Goal: Task Accomplishment & Management: Complete application form

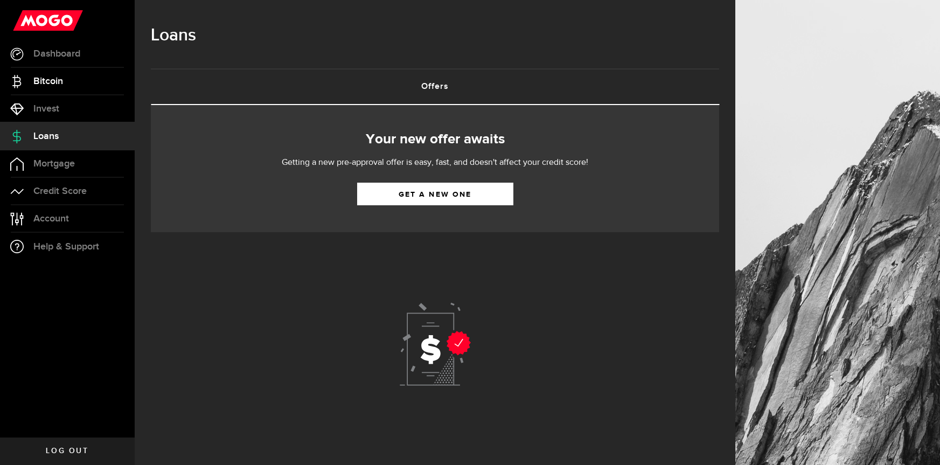
click at [29, 73] on link "Bitcoin" at bounding box center [67, 81] width 135 height 27
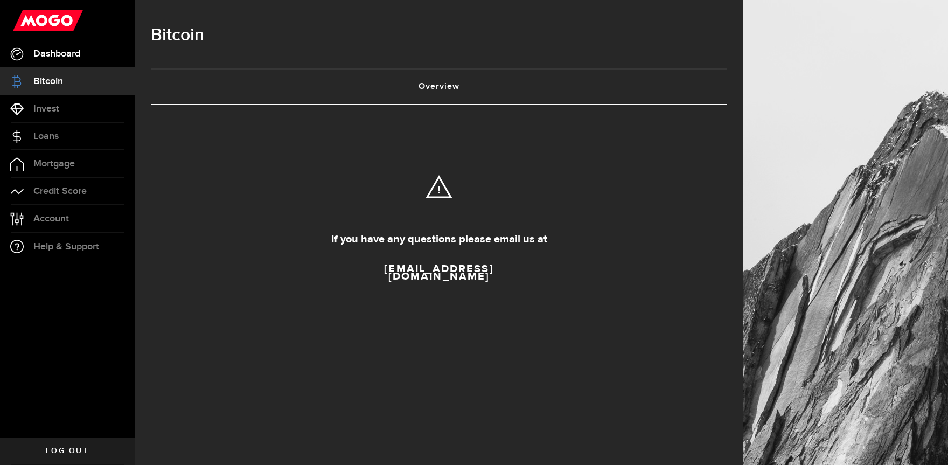
click at [69, 65] on link "Dashboard" at bounding box center [67, 53] width 135 height 27
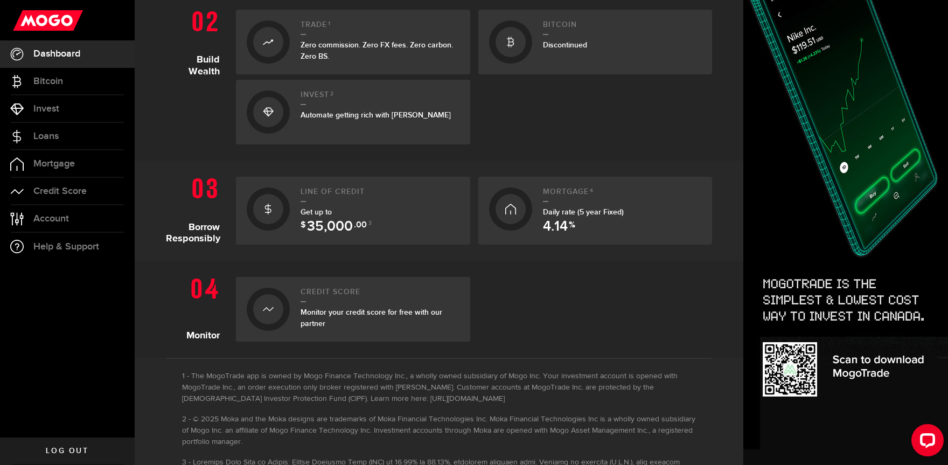
scroll to position [360, 0]
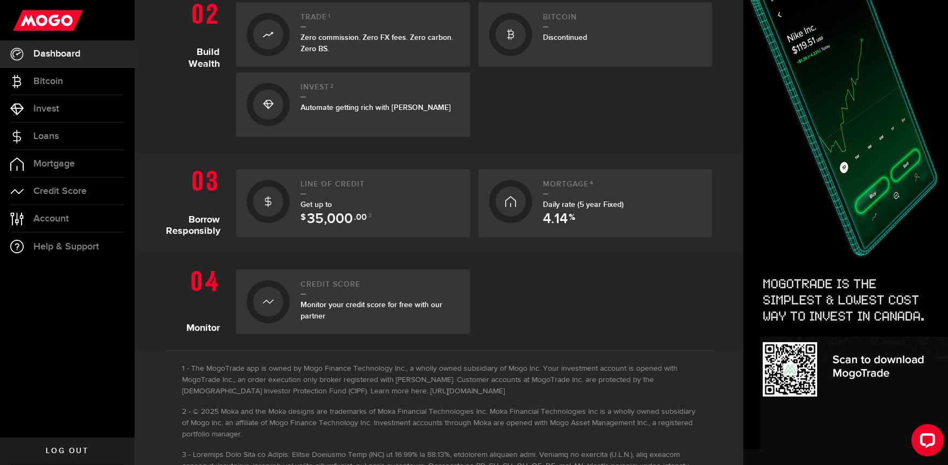
click at [335, 217] on span "35,000" at bounding box center [330, 219] width 46 height 14
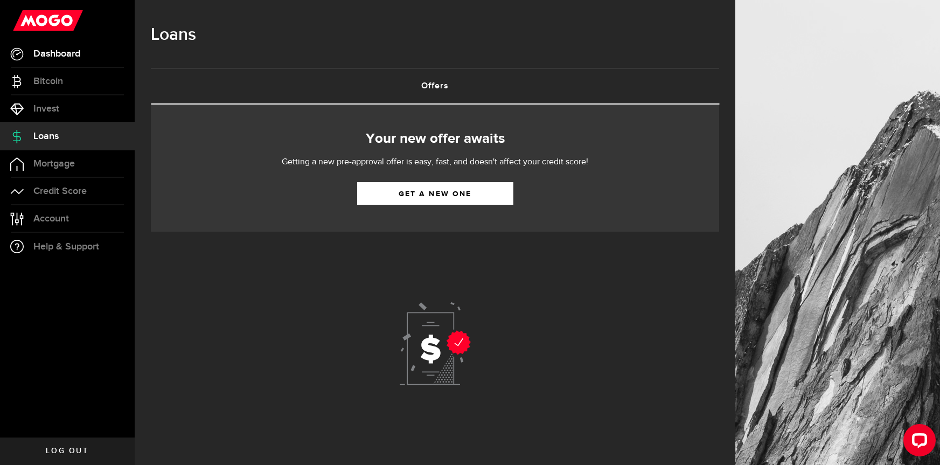
scroll to position [1, 0]
click at [55, 109] on span "Invest" at bounding box center [46, 109] width 26 height 10
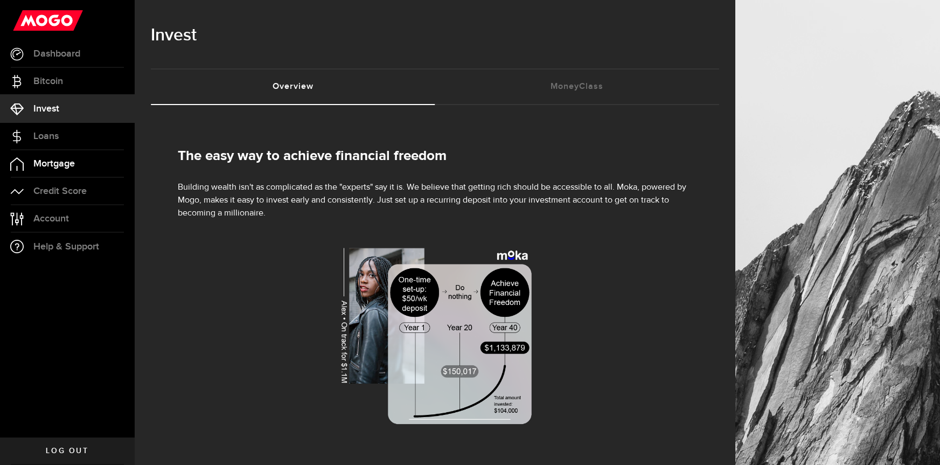
click at [59, 171] on link "Mortgage" at bounding box center [67, 163] width 135 height 27
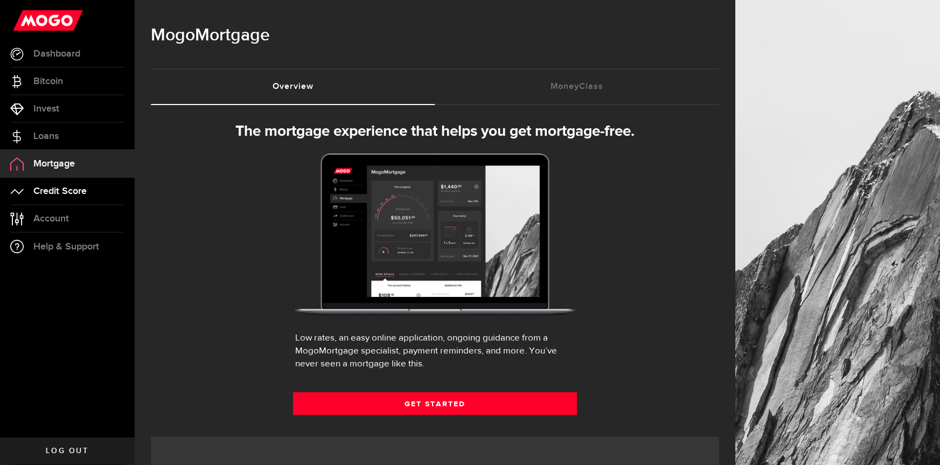
select select "3knYdhfXw4iYoq2m0WGQES"
click at [72, 203] on link "Credit Score" at bounding box center [67, 191] width 135 height 27
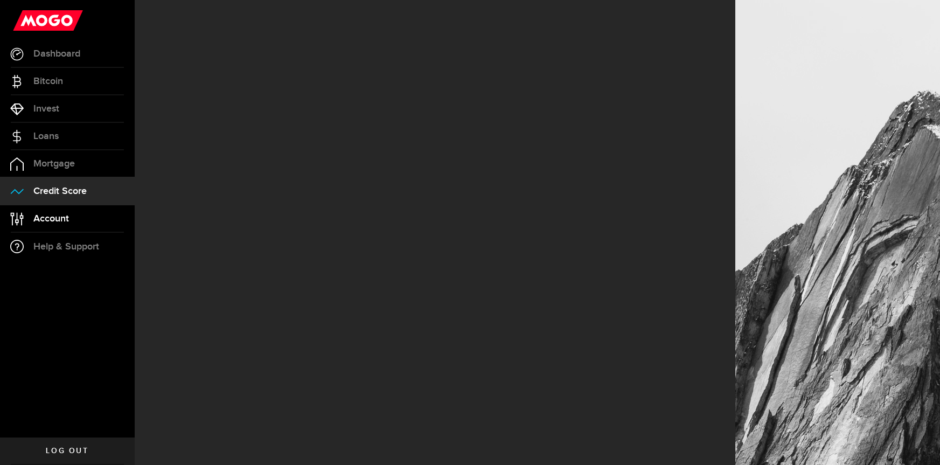
click at [65, 228] on link "Account Compte" at bounding box center [67, 218] width 135 height 27
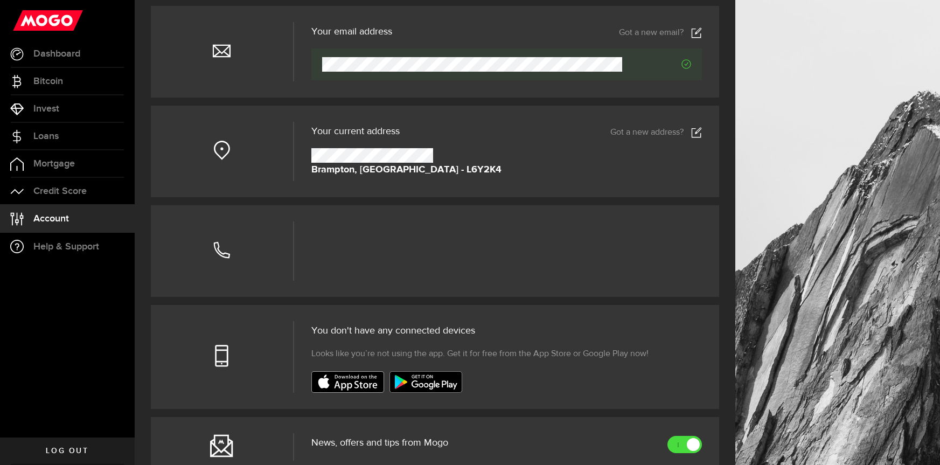
click at [694, 127] on link "Got a new address?" at bounding box center [656, 132] width 92 height 11
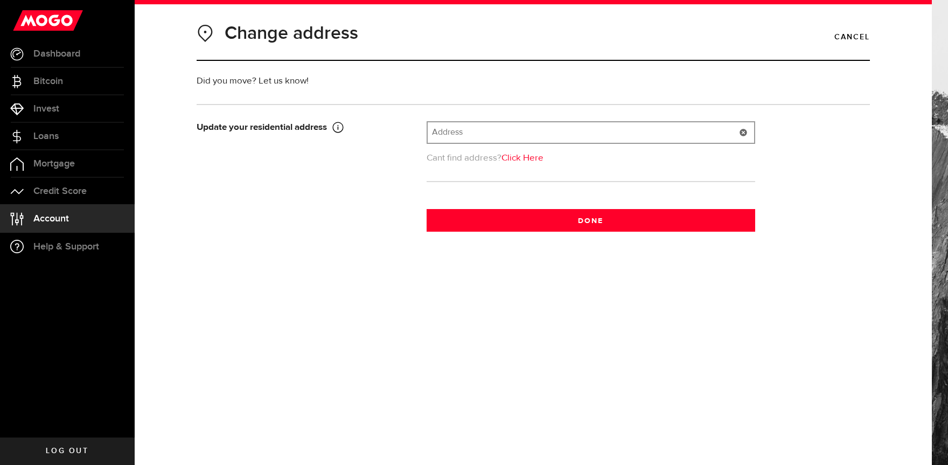
click at [471, 136] on input "text" at bounding box center [591, 132] width 326 height 20
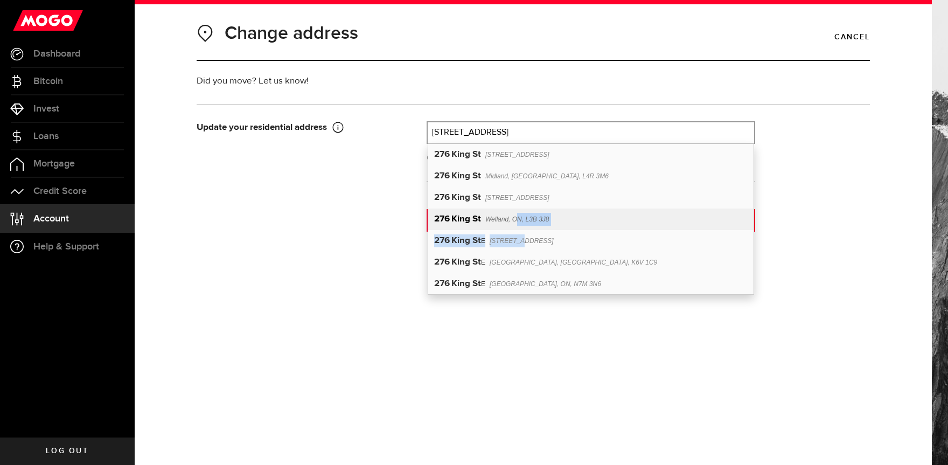
drag, startPoint x: 518, startPoint y: 236, endPoint x: 520, endPoint y: 223, distance: 13.0
click at [520, 223] on div "[STREET_ADDRESS] [STREET_ADDRESS] [STREET_ADDRESS] [STREET_ADDRESS] [STREET_ADD…" at bounding box center [590, 219] width 325 height 151
click at [520, 223] on span "Welland, ON, L3B 3J8" at bounding box center [517, 219] width 64 height 8
type input "[STREET_ADDRESS]"
type input "276"
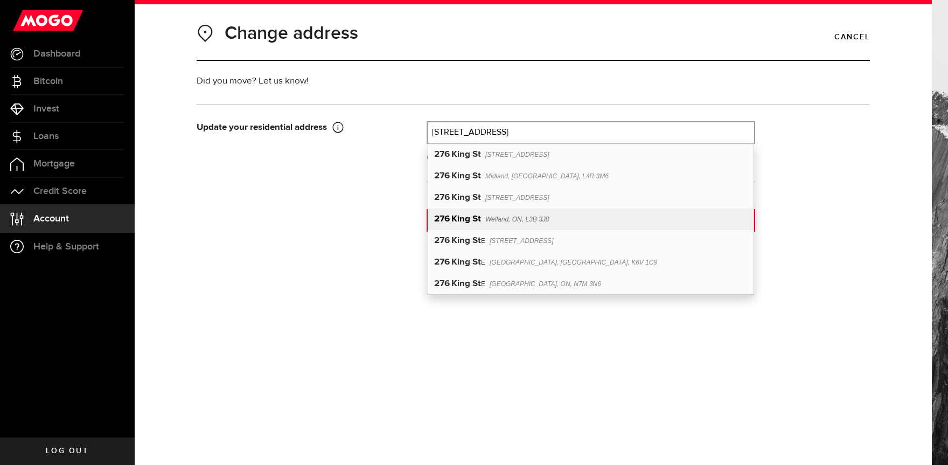
type input "King St"
type input "Welland"
select select "ON"
type input "L3B 3J8"
type input "[GEOGRAPHIC_DATA]"
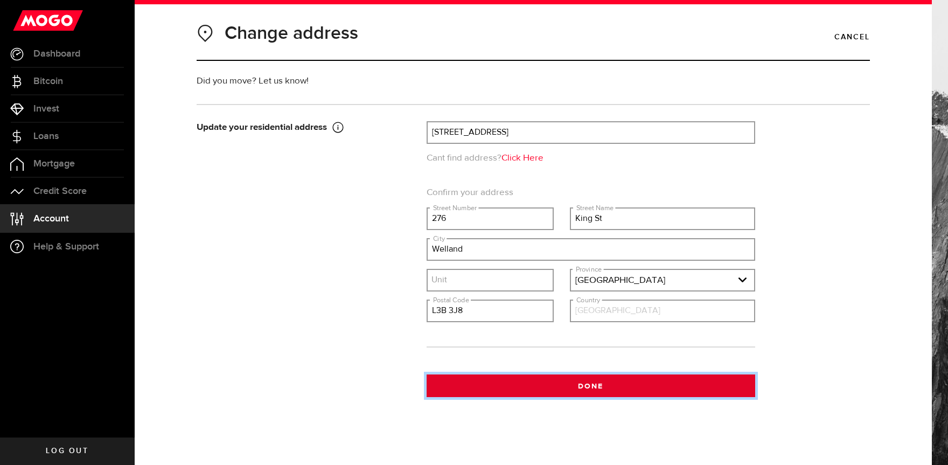
click at [585, 387] on button "Done" at bounding box center [591, 385] width 329 height 23
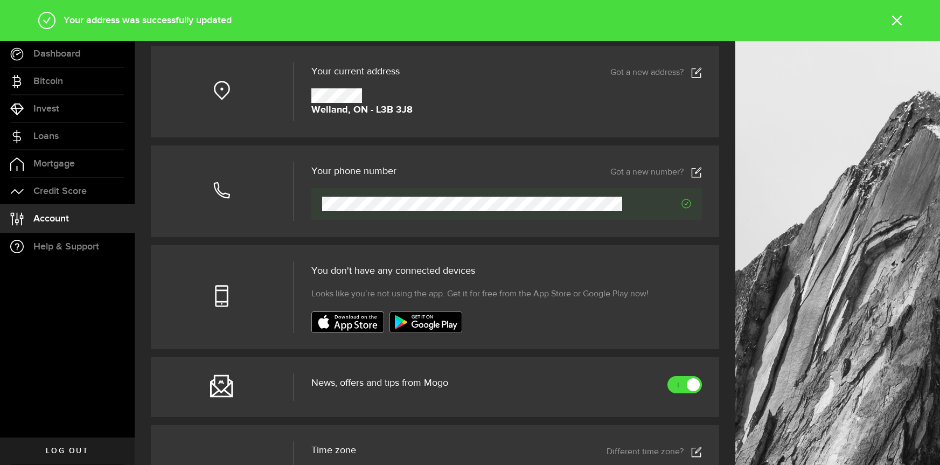
scroll to position [163, 0]
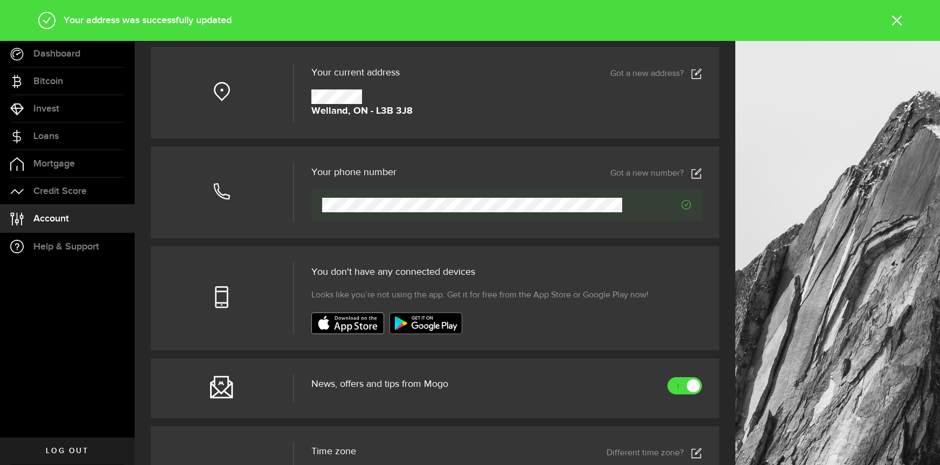
click at [702, 176] on icon at bounding box center [696, 173] width 11 height 11
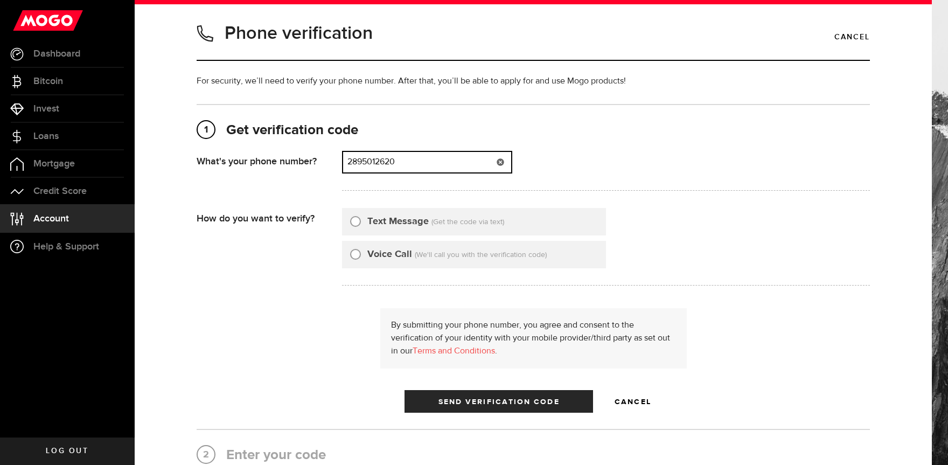
drag, startPoint x: 409, startPoint y: 161, endPoint x: 291, endPoint y: 145, distance: 119.0
click at [301, 150] on div "1 Get verification code [PHONE_NUMBER] What's your phone number? That doesn't l…" at bounding box center [533, 266] width 673 height 291
type input "2895141004"
click at [374, 230] on div "Text Message (Get the code via text)" at bounding box center [474, 221] width 264 height 27
drag, startPoint x: 371, startPoint y: 229, endPoint x: 359, endPoint y: 221, distance: 14.0
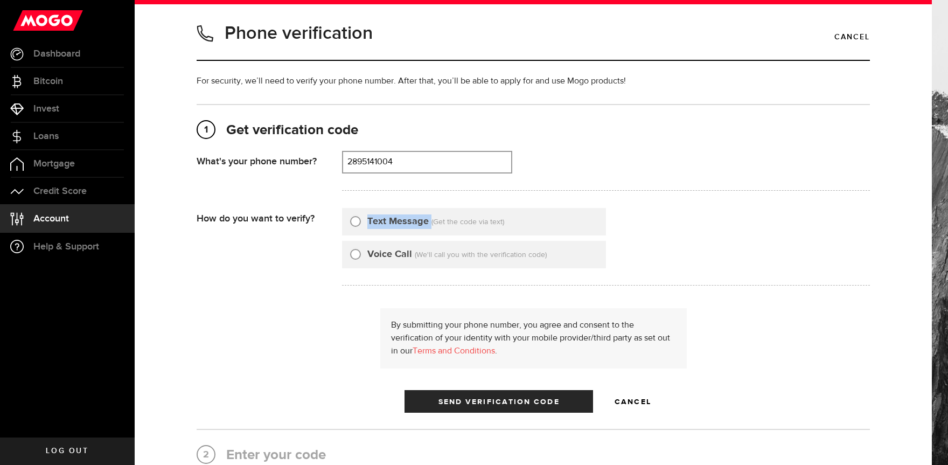
click at [362, 224] on div "Text Message (Get the code via text)" at bounding box center [474, 221] width 264 height 27
click at [355, 219] on input "Text Message" at bounding box center [355, 219] width 11 height 11
radio input "true"
click at [461, 406] on button "Send Verification Code" at bounding box center [498, 401] width 189 height 23
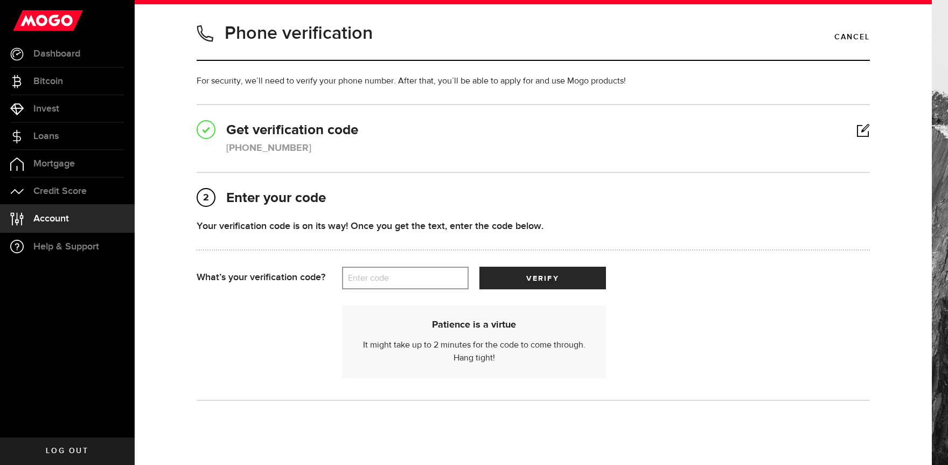
drag, startPoint x: 428, startPoint y: 264, endPoint x: 428, endPoint y: 285, distance: 21.0
click at [427, 264] on div "Your verification code is on its way! Once you get the text, enter the code bel…" at bounding box center [533, 243] width 673 height 48
click at [429, 289] on label "Enter code" at bounding box center [405, 278] width 127 height 22
click at [429, 289] on input "Enter code" at bounding box center [405, 278] width 127 height 23
click at [429, 287] on label "Enter code" at bounding box center [405, 278] width 127 height 22
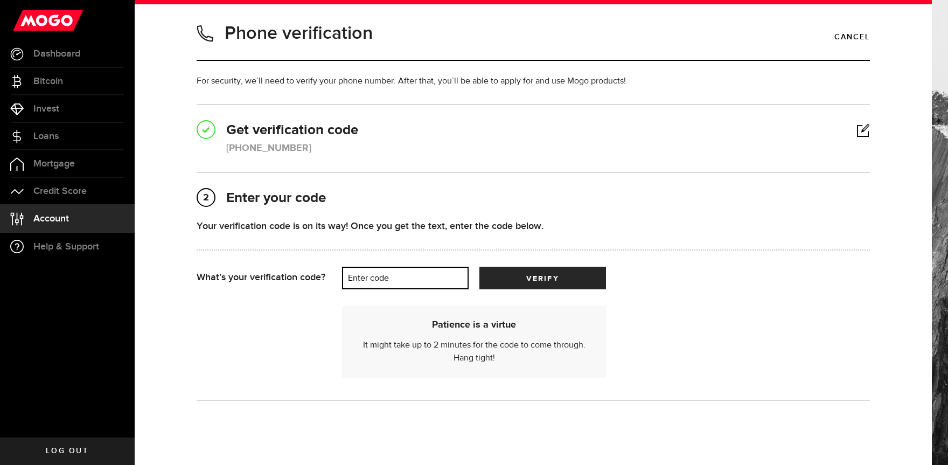
click at [429, 287] on input "Enter code" at bounding box center [405, 278] width 127 height 23
paste input "92799"
type input "92799"
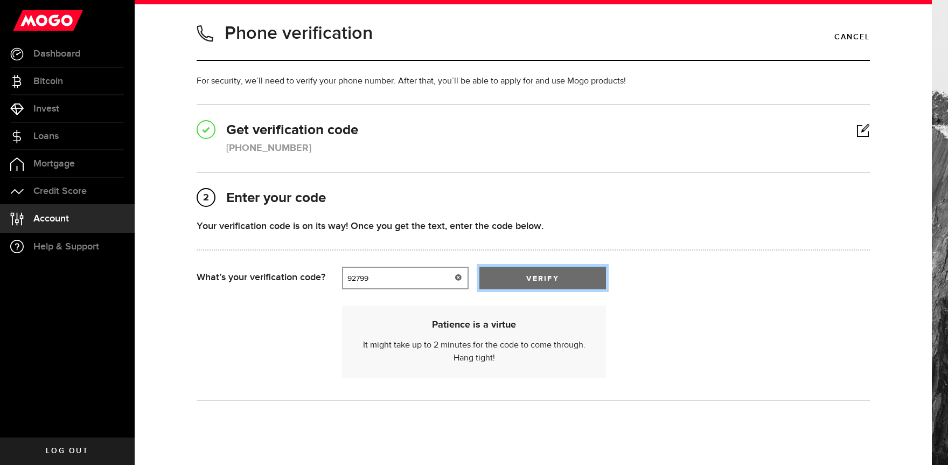
click at [526, 277] on span "verify" at bounding box center [542, 279] width 32 height 8
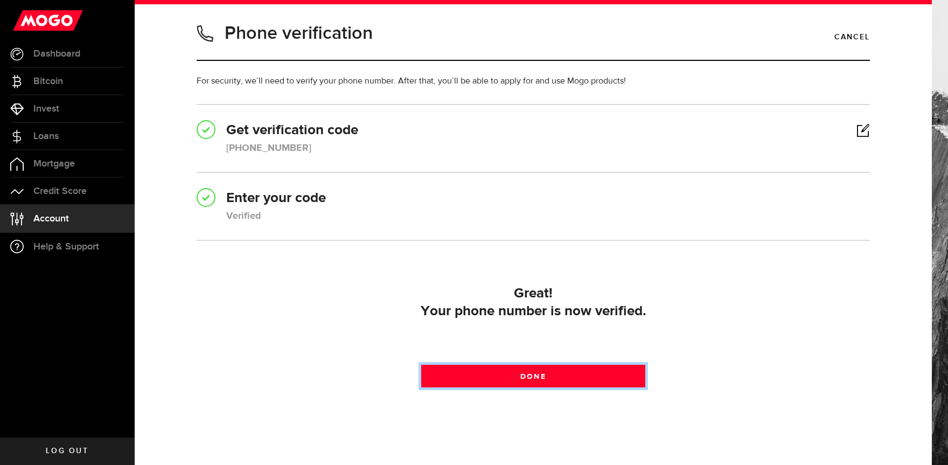
click at [427, 373] on link "Done" at bounding box center [533, 376] width 225 height 23
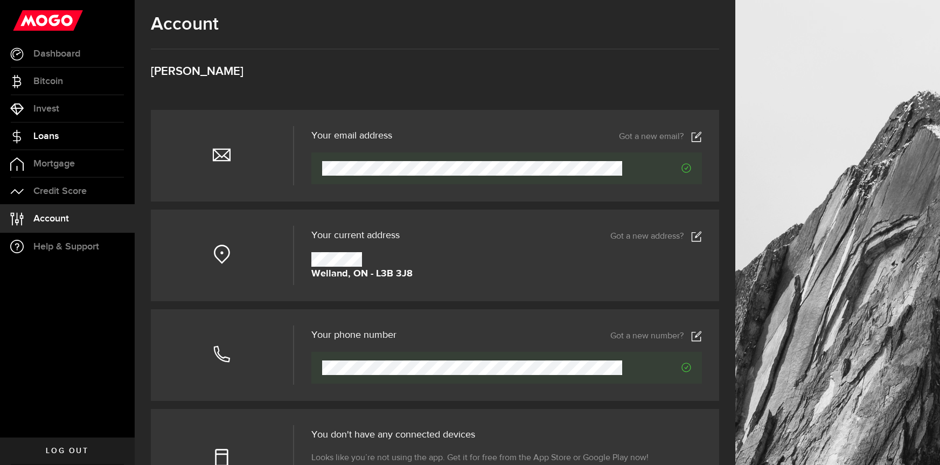
click at [73, 141] on link "Loans" at bounding box center [67, 136] width 135 height 27
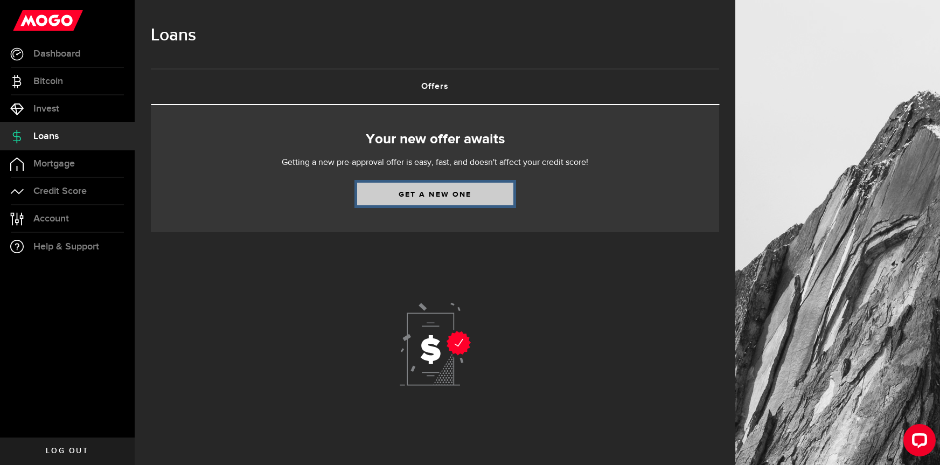
click at [387, 188] on link "Get a new one" at bounding box center [435, 194] width 156 height 23
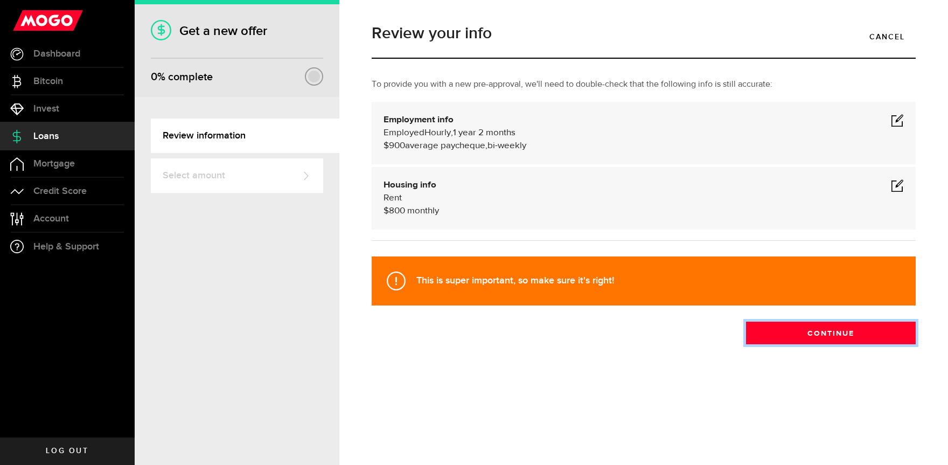
drag, startPoint x: 847, startPoint y: 337, endPoint x: 891, endPoint y: 182, distance: 161.3
click at [888, 180] on div "To provide you with a new pre-approval, we'll need to double-check that the fol…" at bounding box center [644, 211] width 560 height 266
click at [897, 186] on span at bounding box center [897, 185] width 13 height 13
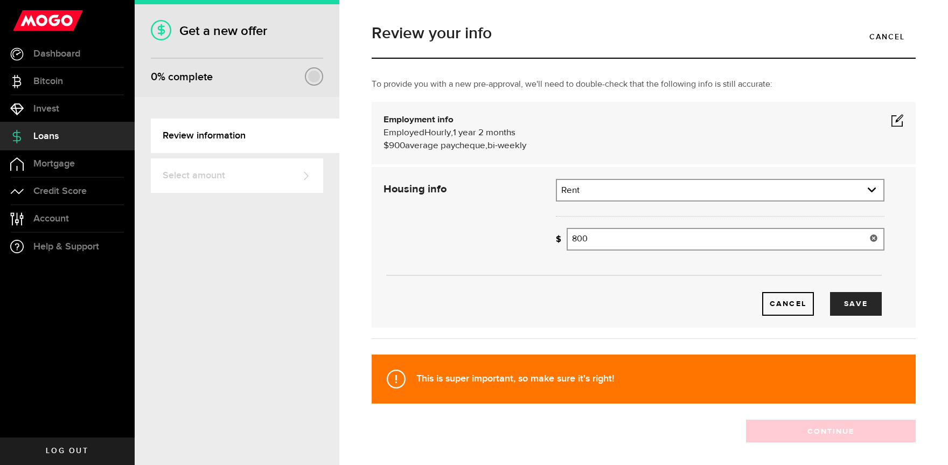
drag, startPoint x: 604, startPoint y: 239, endPoint x: 525, endPoint y: 236, distance: 79.2
click at [527, 236] on div "Housing info Residential status What's your residential status? Rent Residentia…" at bounding box center [633, 247] width 517 height 137
type input "700"
click at [849, 306] on button "Save" at bounding box center [856, 304] width 52 height 24
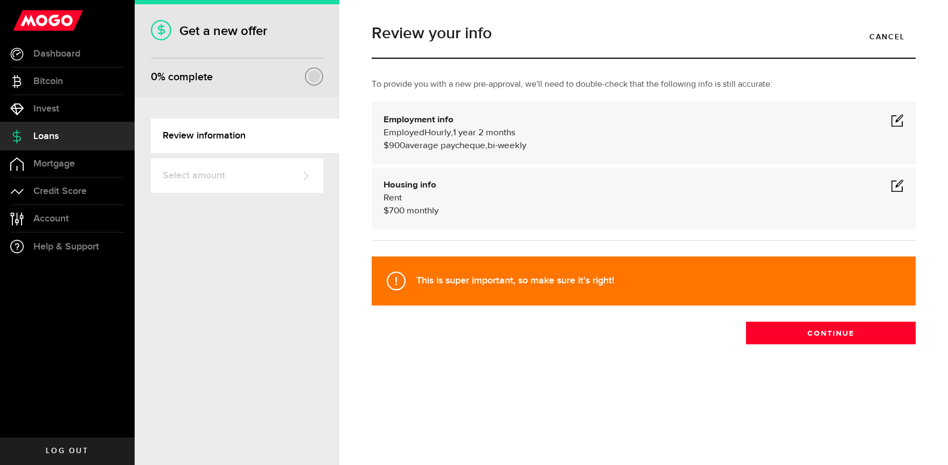
click at [898, 128] on div "Employed Hourly , 1 year 2 months (on maternity leave) undefined annually $900 …" at bounding box center [643, 140] width 520 height 26
click at [903, 121] on span at bounding box center [897, 120] width 13 height 13
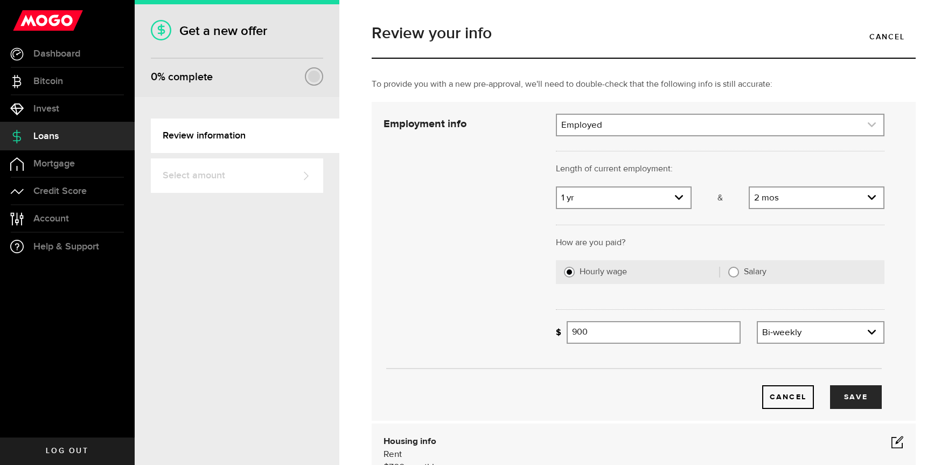
click at [624, 123] on link "expand select" at bounding box center [720, 125] width 326 height 20
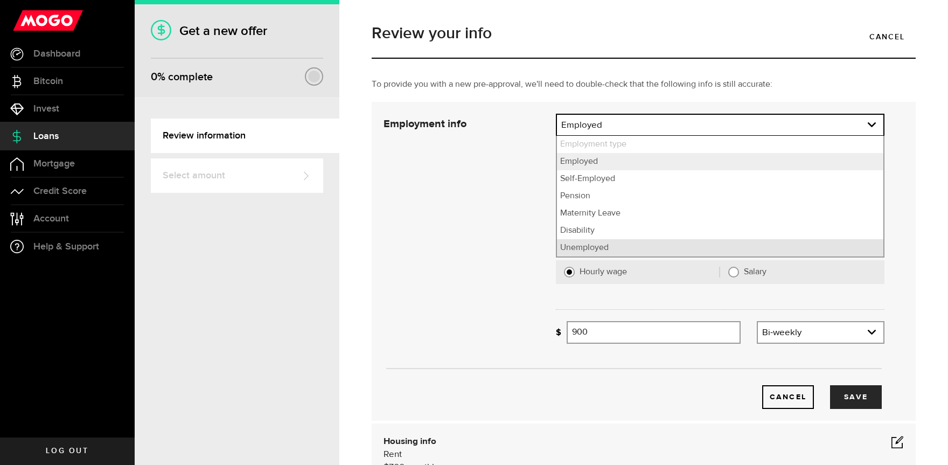
click at [584, 247] on li "Unemployed" at bounding box center [720, 247] width 326 height 17
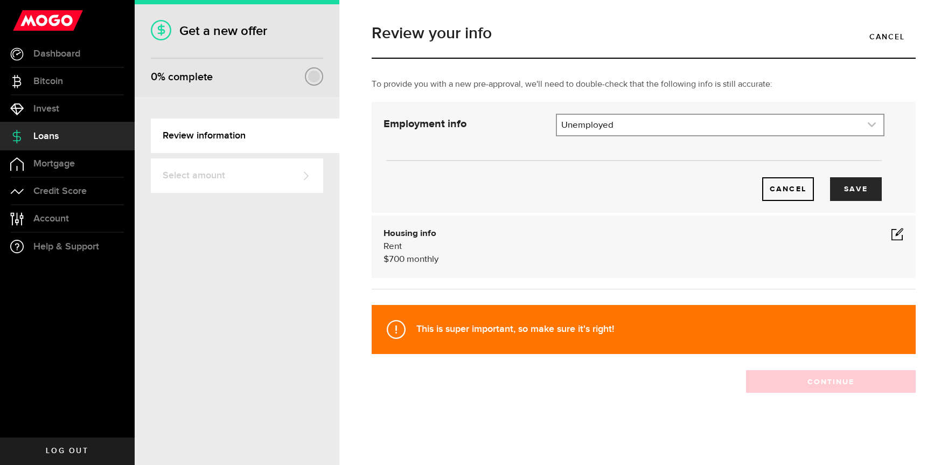
click at [730, 126] on link "expand select" at bounding box center [720, 125] width 326 height 20
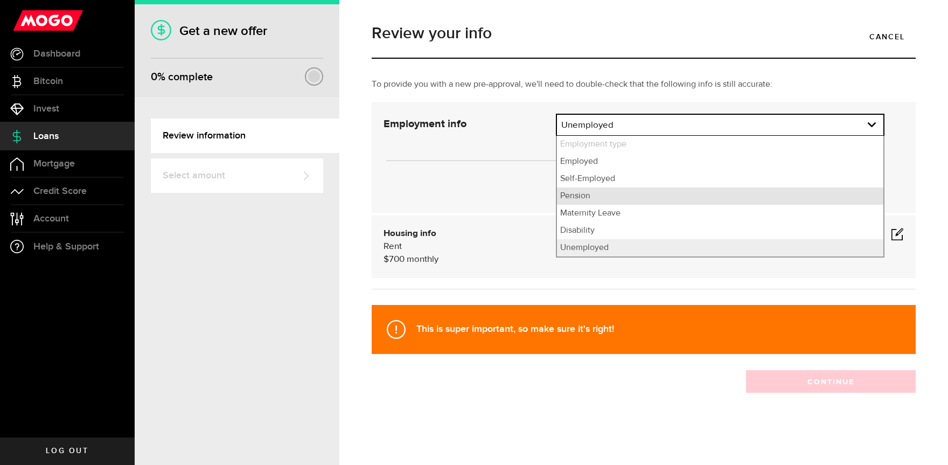
click at [611, 194] on li "Pension" at bounding box center [720, 195] width 326 height 17
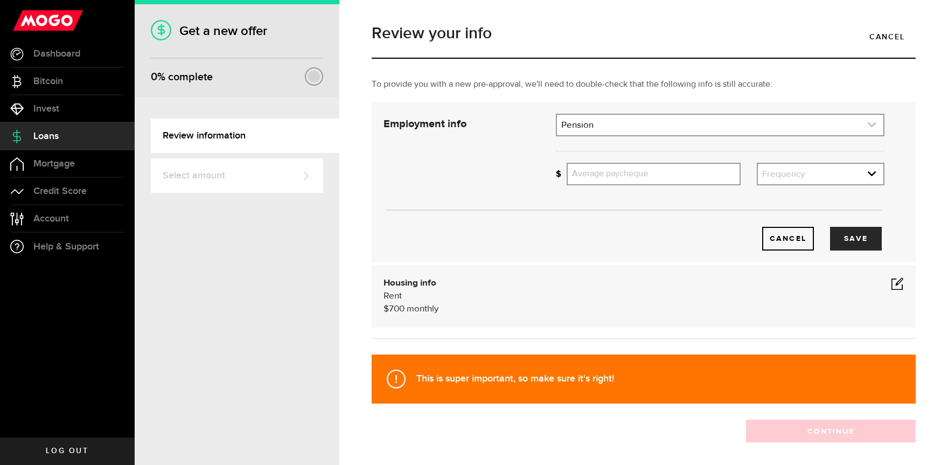
click at [645, 117] on link "expand select" at bounding box center [720, 125] width 326 height 20
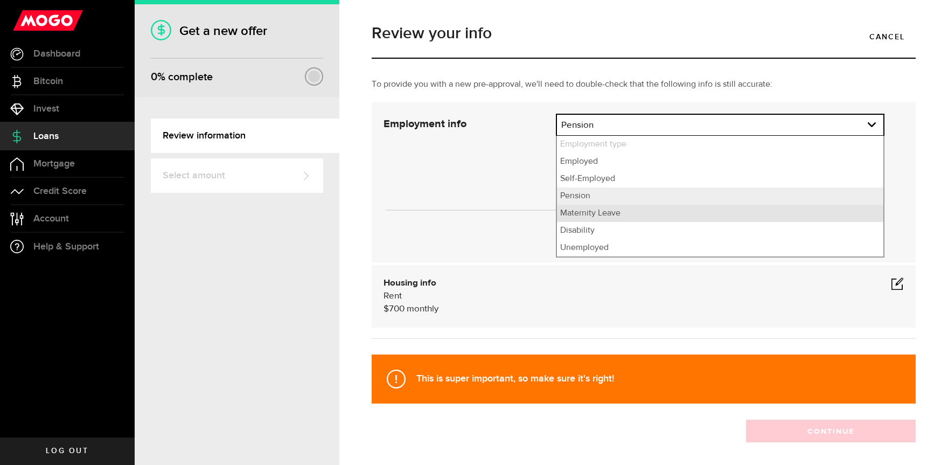
click at [612, 221] on li "Maternity Leave" at bounding box center [720, 213] width 326 height 17
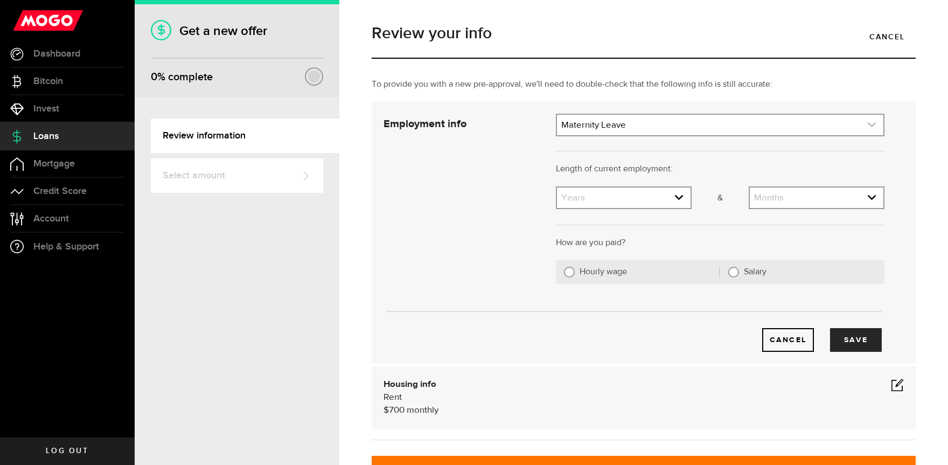
drag, startPoint x: 632, startPoint y: 109, endPoint x: 632, endPoint y: 119, distance: 10.2
click at [632, 115] on div "Employment info Employed Hourly , 1 year 2 months (on maternity leave) undefine…" at bounding box center [644, 233] width 544 height 262
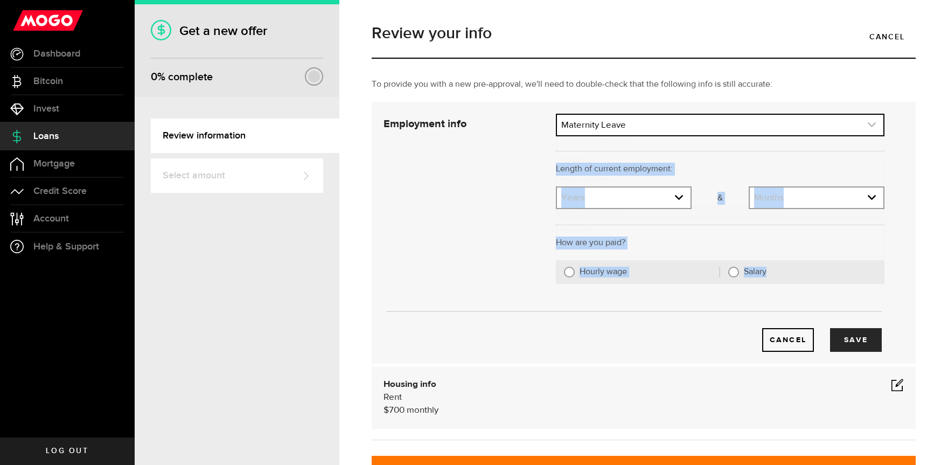
click at [634, 126] on link "expand select" at bounding box center [720, 125] width 326 height 20
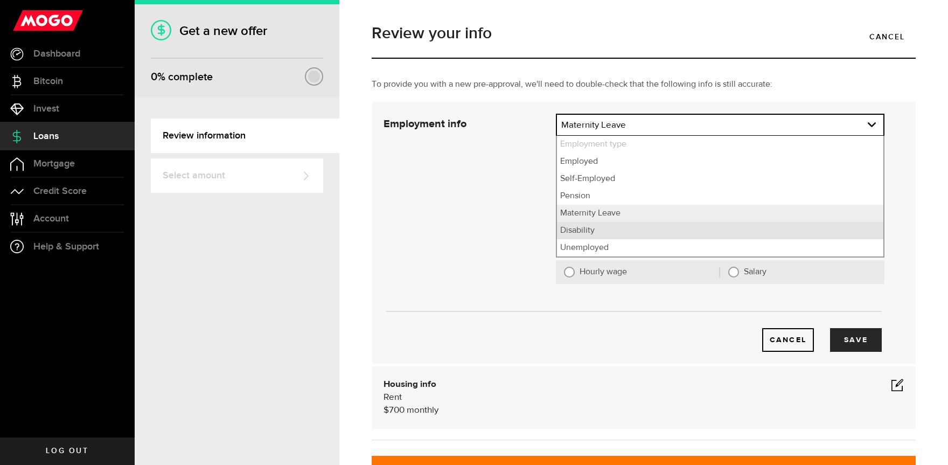
drag, startPoint x: 601, startPoint y: 238, endPoint x: 602, endPoint y: 229, distance: 8.2
click at [602, 229] on li "Disability" at bounding box center [720, 230] width 326 height 17
select select "Disability"
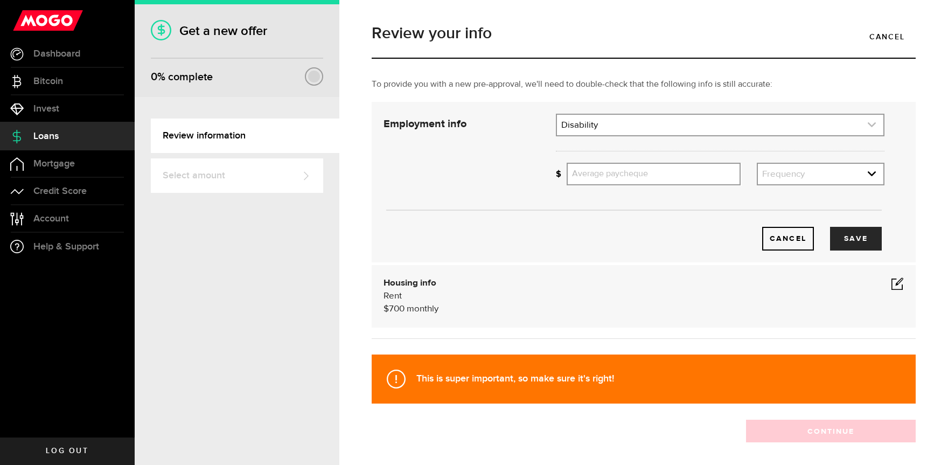
click at [619, 124] on link "expand select" at bounding box center [720, 125] width 326 height 20
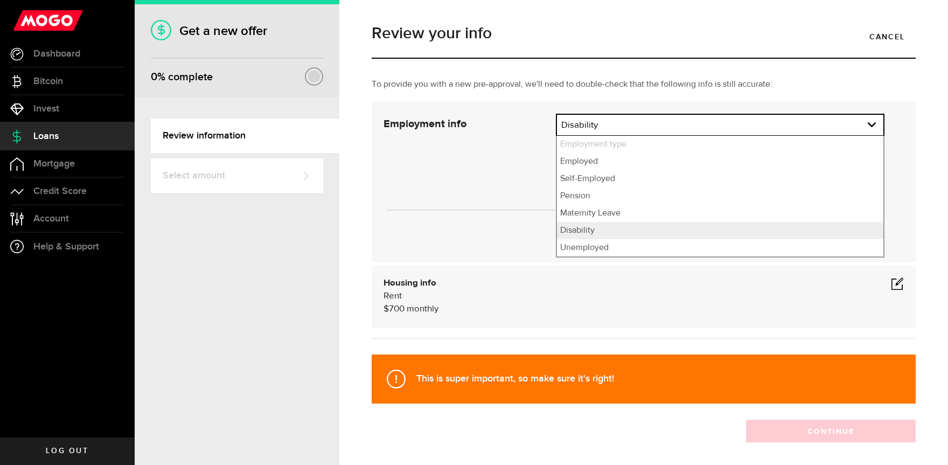
click at [486, 179] on div "Cancel Save" at bounding box center [633, 182] width 533 height 137
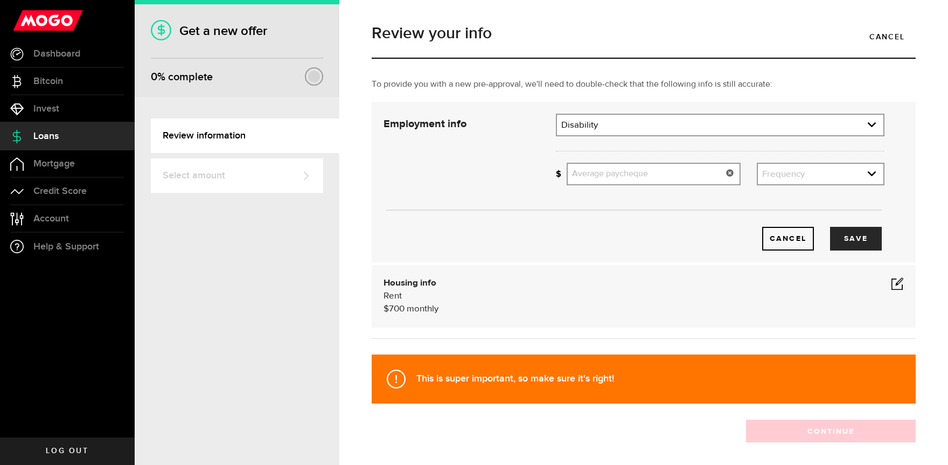
click at [619, 182] on input "Average paycheque" at bounding box center [654, 174] width 174 height 23
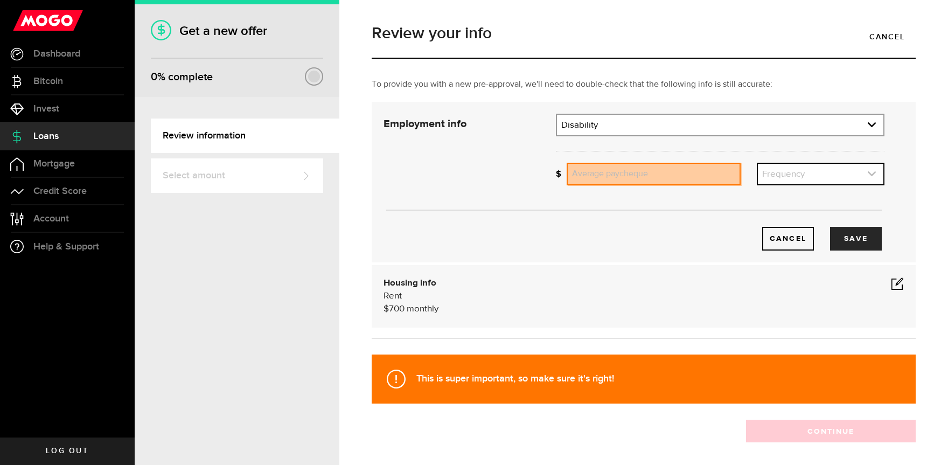
click at [776, 173] on link "expand select" at bounding box center [820, 174] width 125 height 20
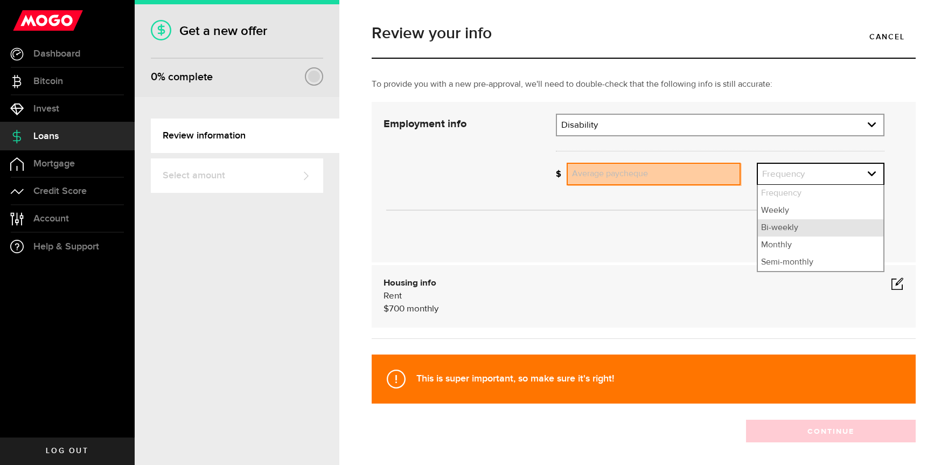
click at [771, 228] on li "Bi-weekly" at bounding box center [820, 227] width 125 height 17
select select "bi_weekly"
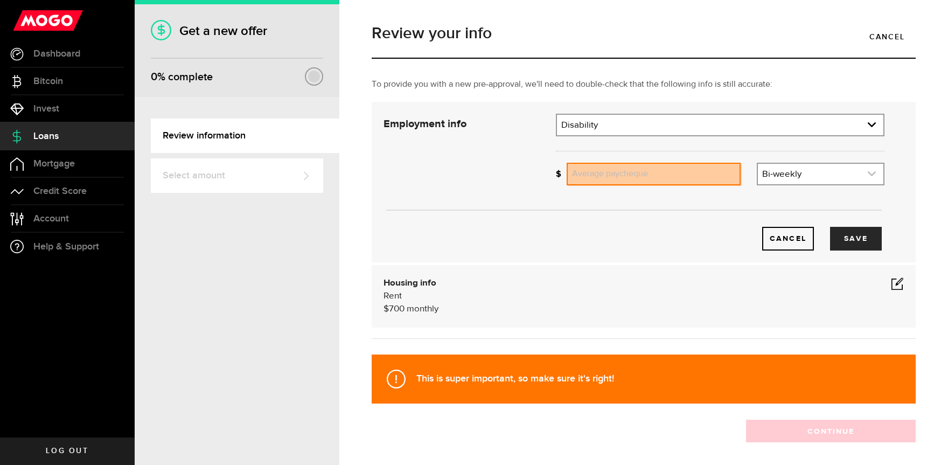
click at [773, 178] on link "expand select" at bounding box center [820, 174] width 125 height 20
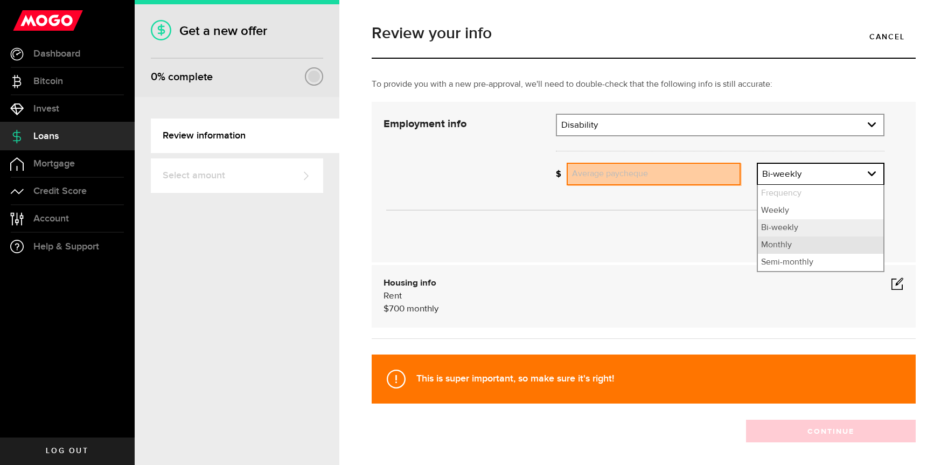
click at [788, 249] on ul "Frequency Weekly Bi-weekly Monthly Semi-monthly" at bounding box center [821, 228] width 128 height 87
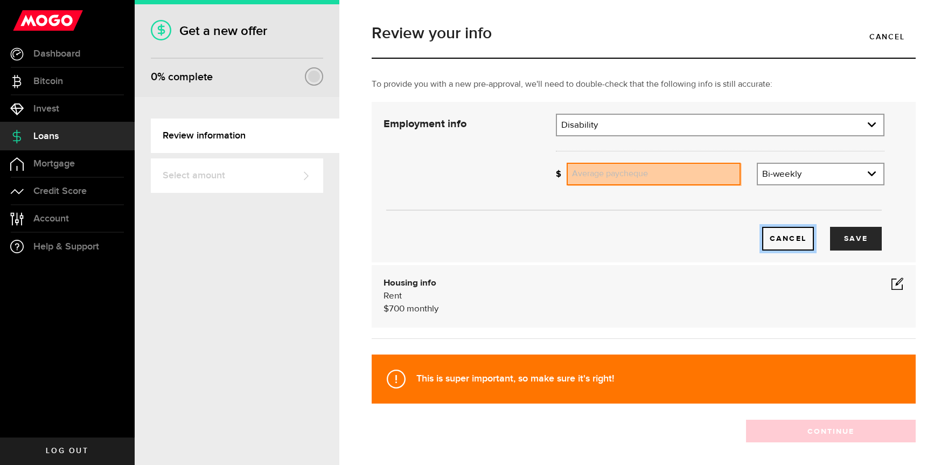
click at [788, 249] on button "Cancel" at bounding box center [788, 239] width 52 height 24
select select "Employed"
select select "1"
select select "2"
radio input "true"
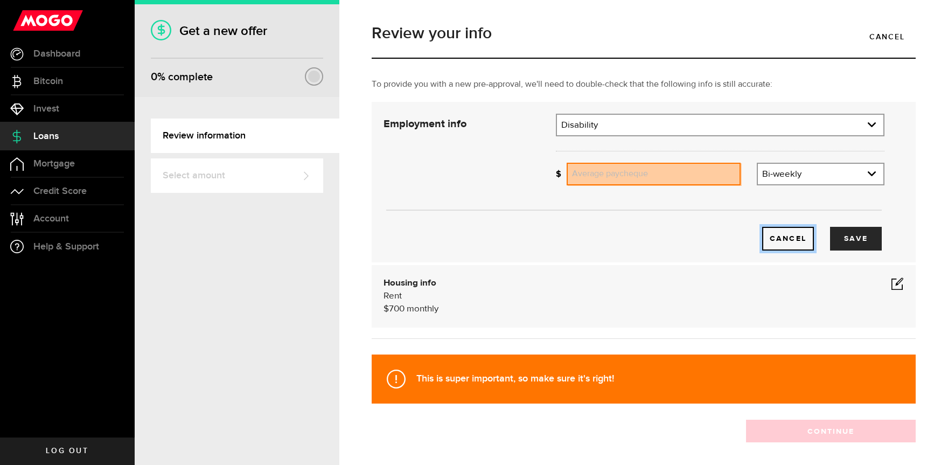
type input "900"
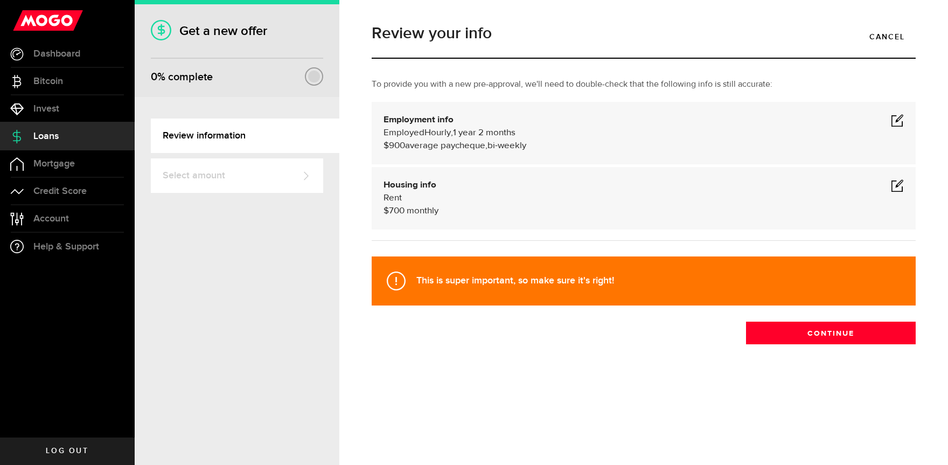
click at [896, 122] on span at bounding box center [897, 120] width 13 height 13
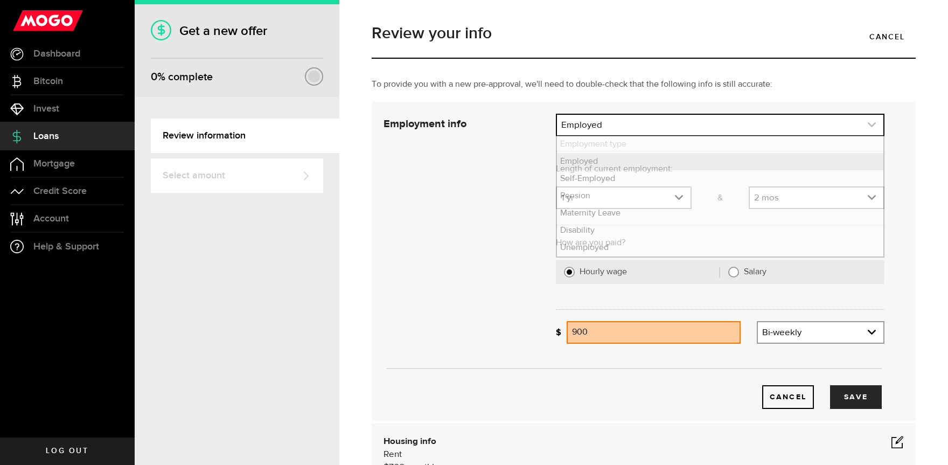
click at [637, 134] on link "expand select" at bounding box center [720, 125] width 326 height 20
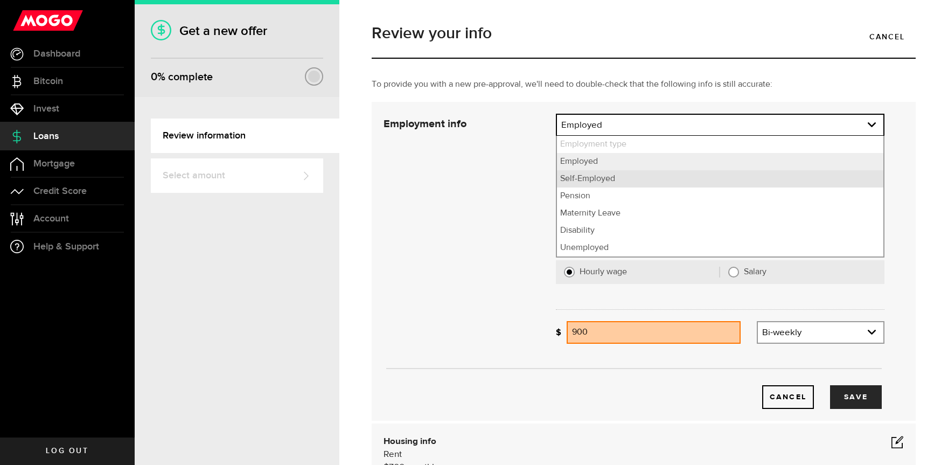
click at [616, 177] on li "Self-Employed" at bounding box center [720, 178] width 326 height 17
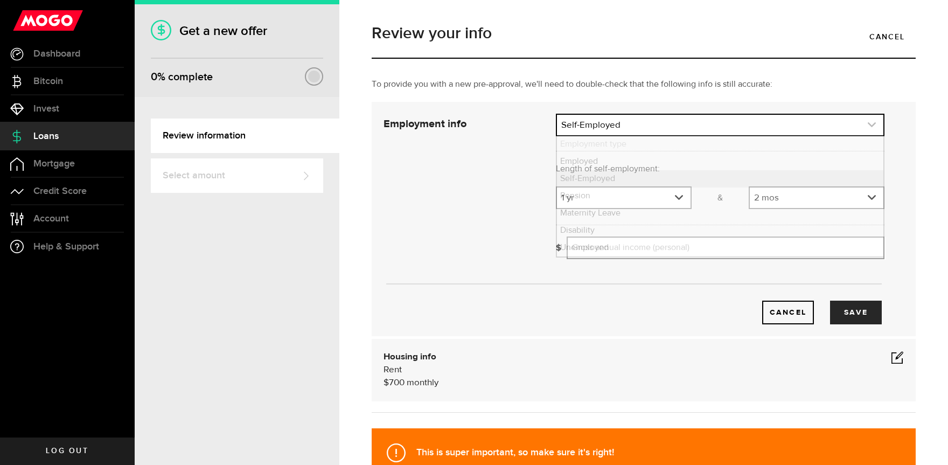
click at [622, 131] on link "expand select" at bounding box center [720, 125] width 326 height 20
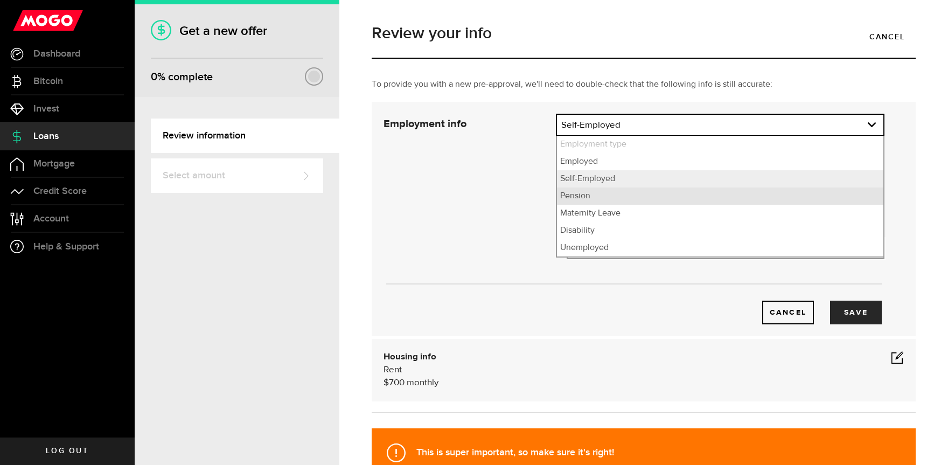
click at [619, 195] on li "Pension" at bounding box center [720, 195] width 326 height 17
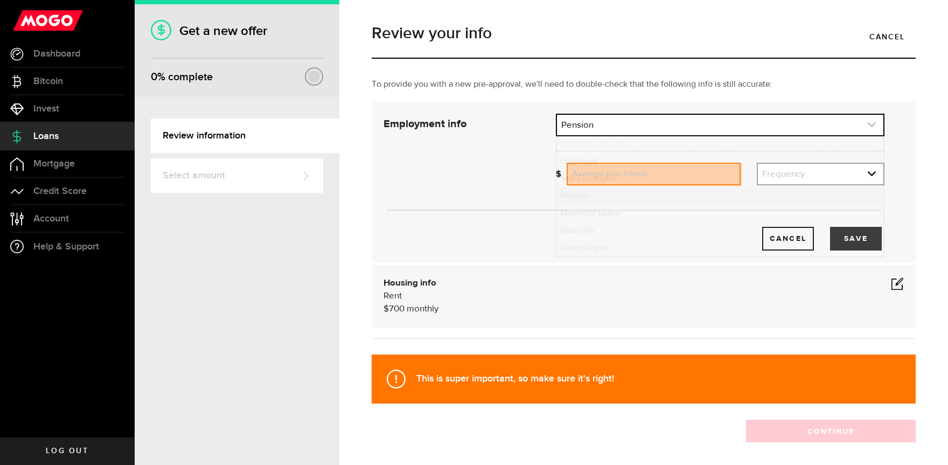
click at [624, 116] on link "expand select" at bounding box center [720, 125] width 326 height 20
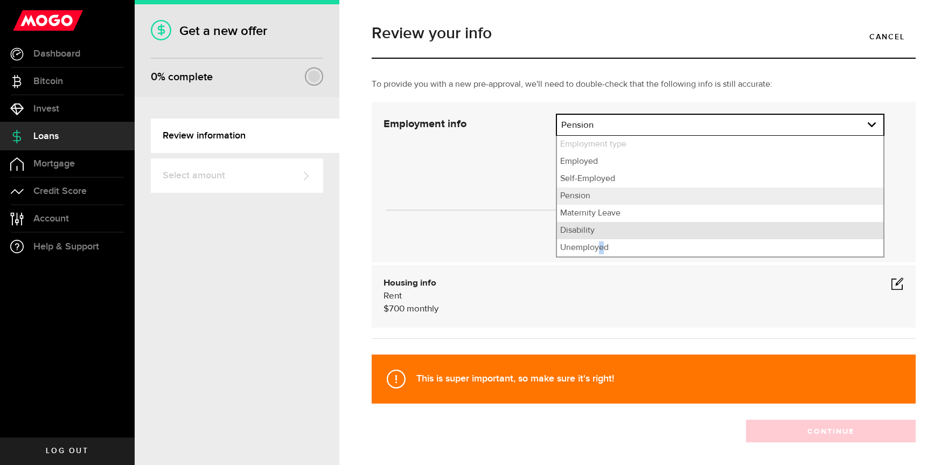
drag, startPoint x: 599, startPoint y: 241, endPoint x: 597, endPoint y: 225, distance: 16.4
click at [597, 225] on ul "Employment type Employed [DEMOGRAPHIC_DATA] Pension Maternity Leave Disability …" at bounding box center [720, 197] width 329 height 122
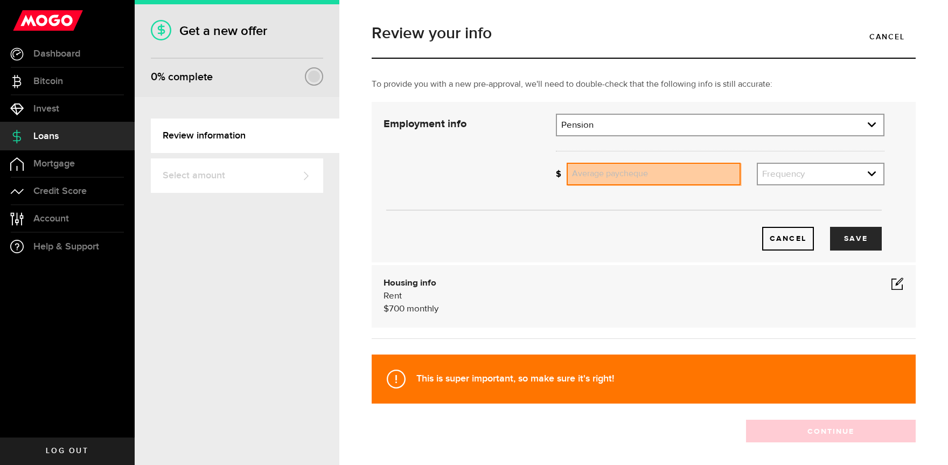
click at [615, 136] on div "Pension Employment type Employed [DEMOGRAPHIC_DATA] Pension Maternity Leave Dis…" at bounding box center [720, 125] width 329 height 23
click at [615, 127] on link "expand select" at bounding box center [720, 125] width 326 height 20
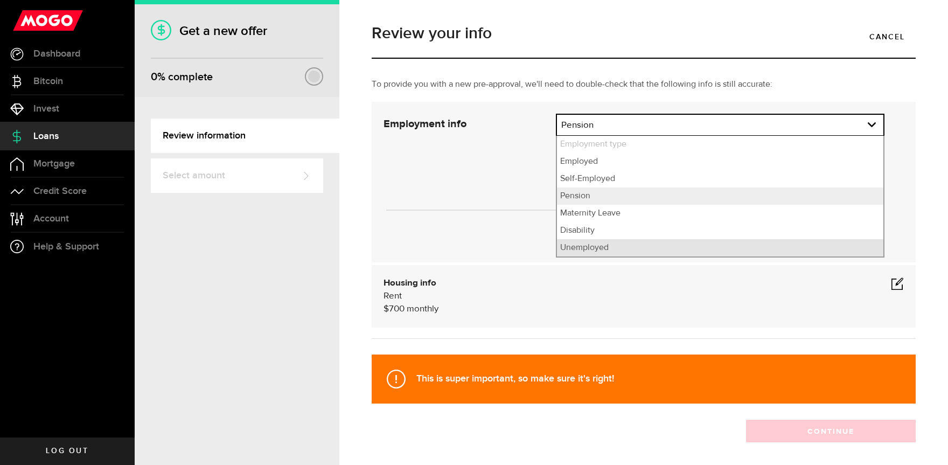
click at [608, 248] on li "Unemployed" at bounding box center [720, 247] width 326 height 17
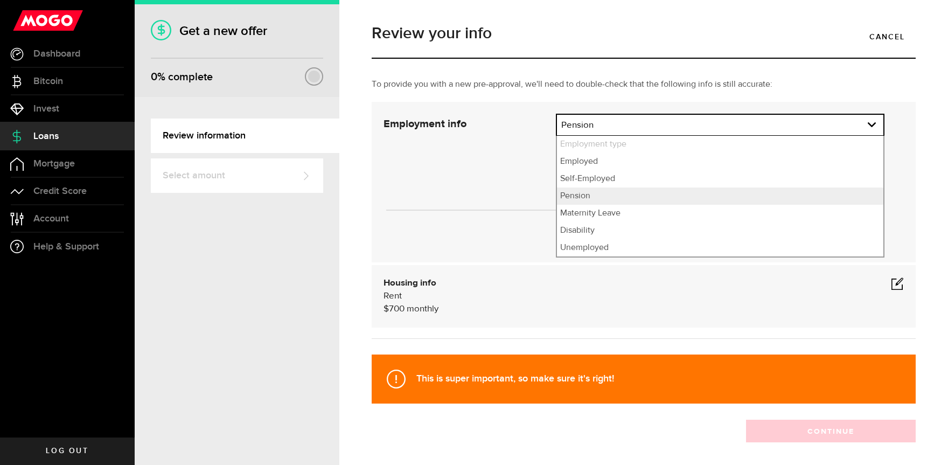
select select "Unemployed"
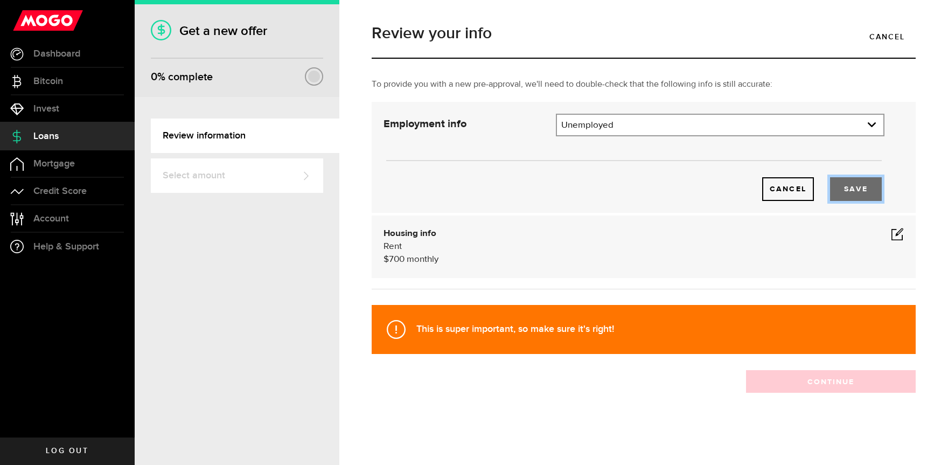
click at [876, 183] on button "Save" at bounding box center [856, 189] width 52 height 24
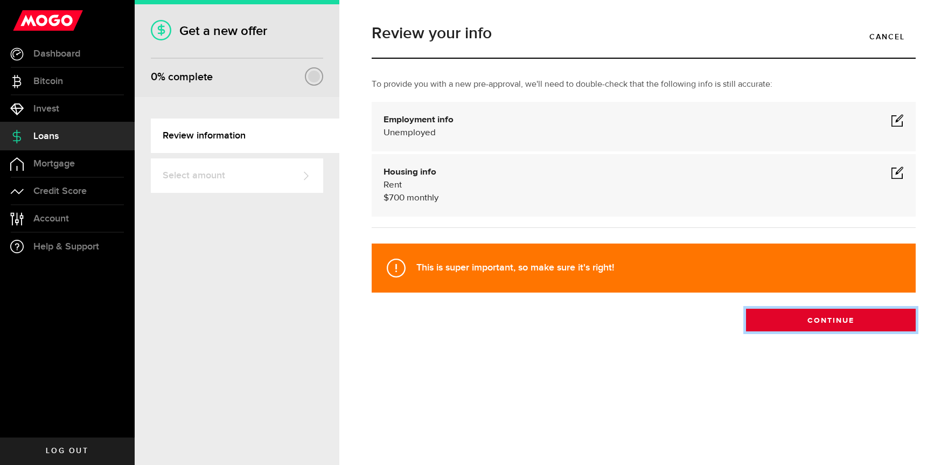
click at [788, 319] on button "Continue" at bounding box center [831, 320] width 170 height 23
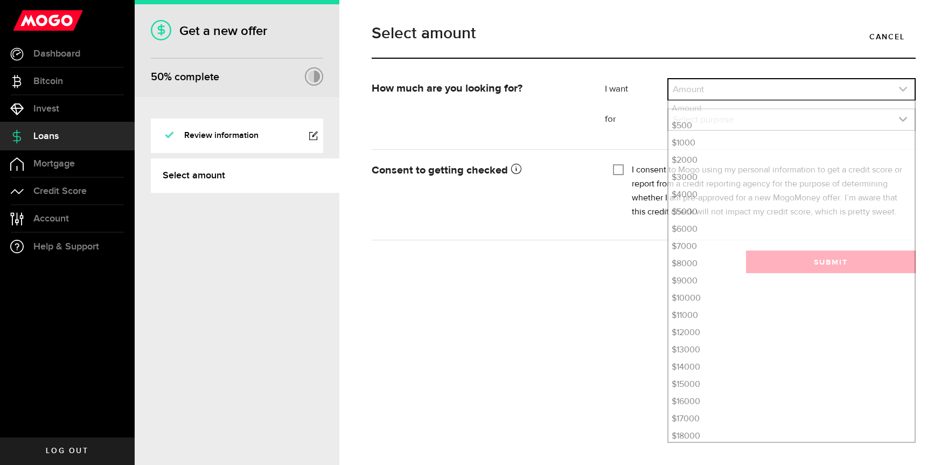
click at [723, 81] on link "expand select" at bounding box center [791, 89] width 246 height 20
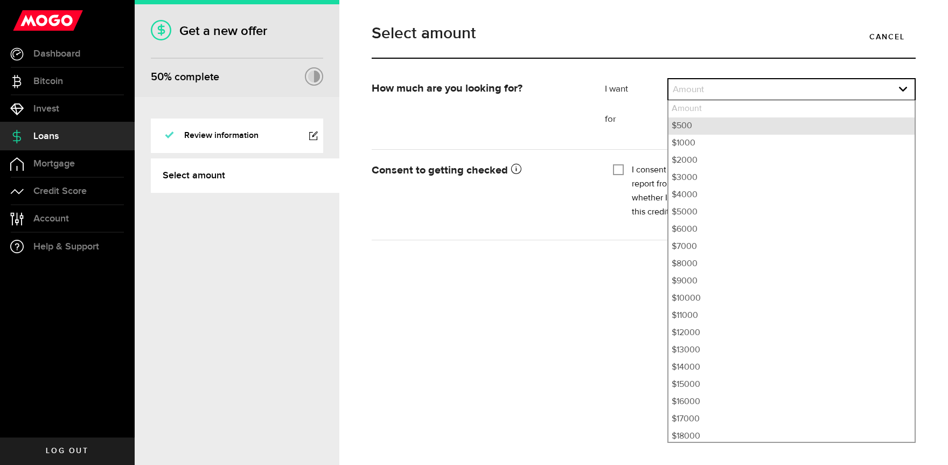
click at [708, 129] on li "$500" at bounding box center [791, 125] width 246 height 17
select select "500"
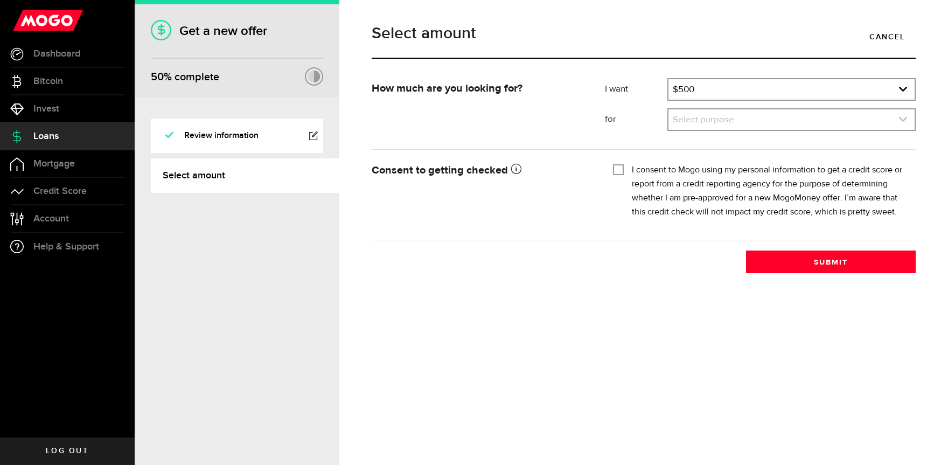
click at [701, 110] on link "expand select" at bounding box center [791, 119] width 246 height 20
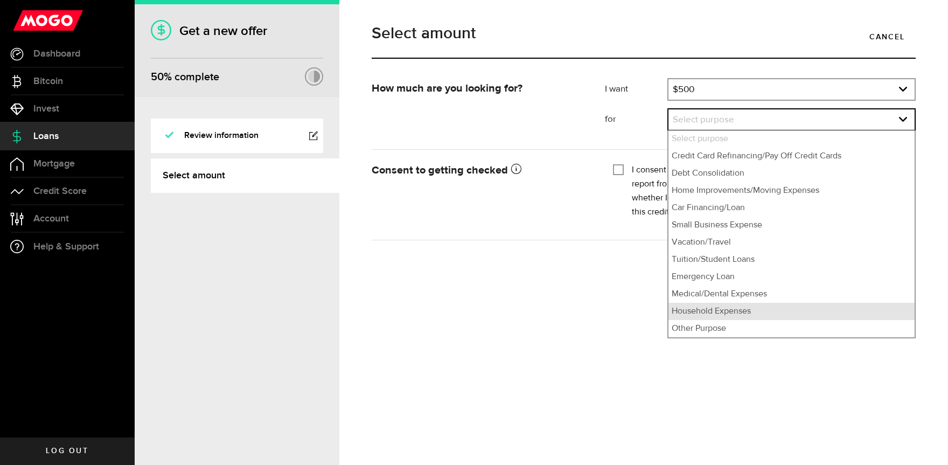
click at [718, 314] on li "Household Expenses" at bounding box center [791, 311] width 246 height 17
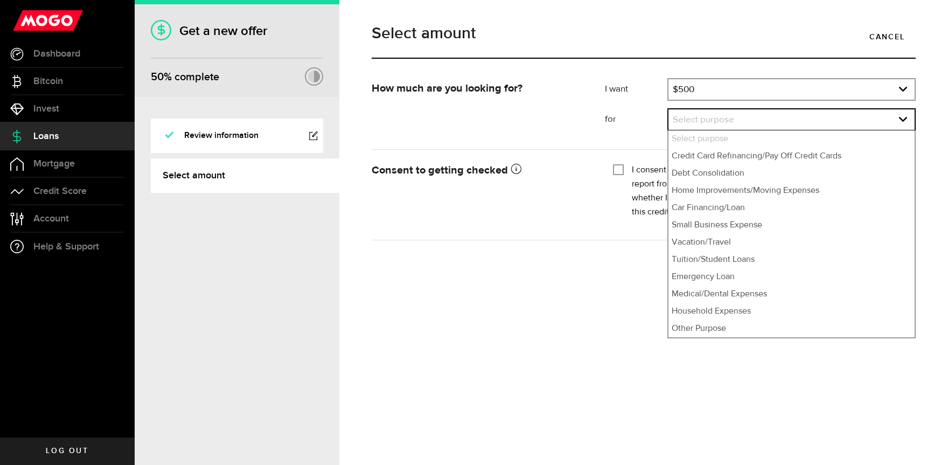
select select "Household Expenses"
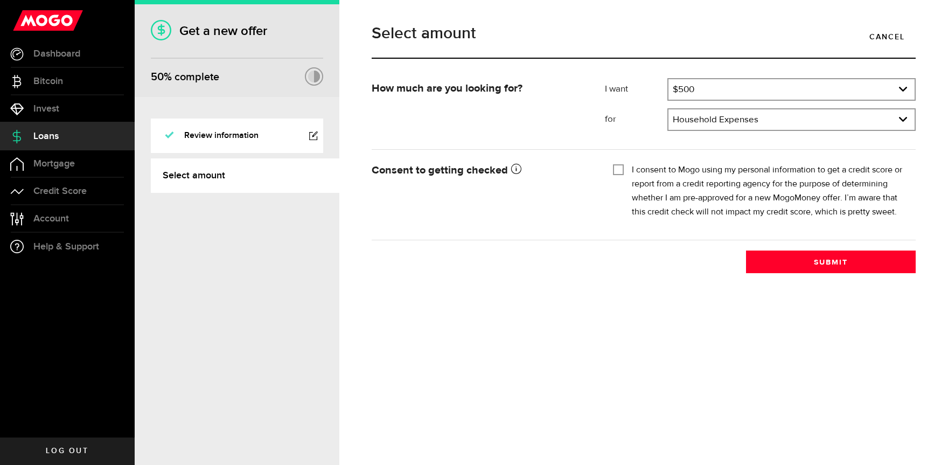
click at [617, 175] on div "I consent to Mogo using my personal information to get a credit score or report…" at bounding box center [760, 191] width 295 height 56
click at [621, 158] on form "How much are you looking for? I want Amount How much credit would you like? $50…" at bounding box center [644, 159] width 544 height 162
click at [615, 170] on input "I consent to Mogo using my personal information to get a credit score or report…" at bounding box center [618, 168] width 11 height 11
checkbox input "true"
click at [794, 275] on div "Select amount Cancel How much are you looking for? I want Amount How much credi…" at bounding box center [643, 232] width 609 height 465
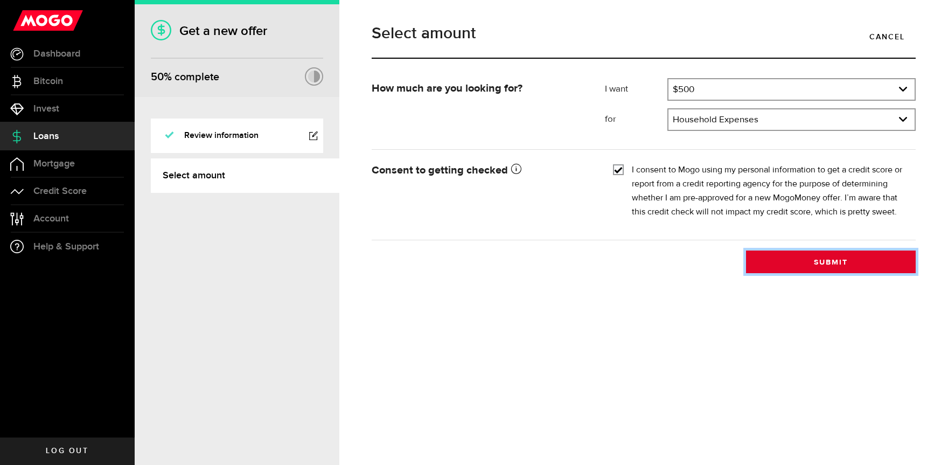
click at [796, 264] on button "Submit" at bounding box center [831, 261] width 170 height 23
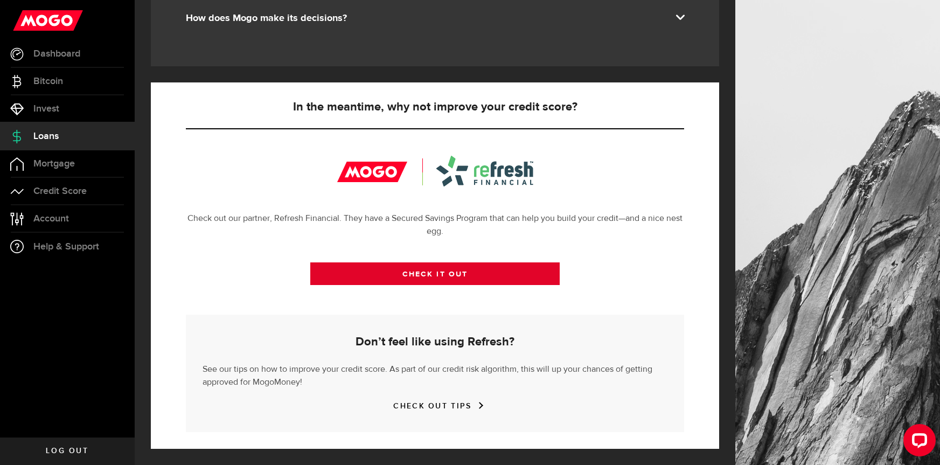
scroll to position [314, 0]
